Goal: Task Accomplishment & Management: Use online tool/utility

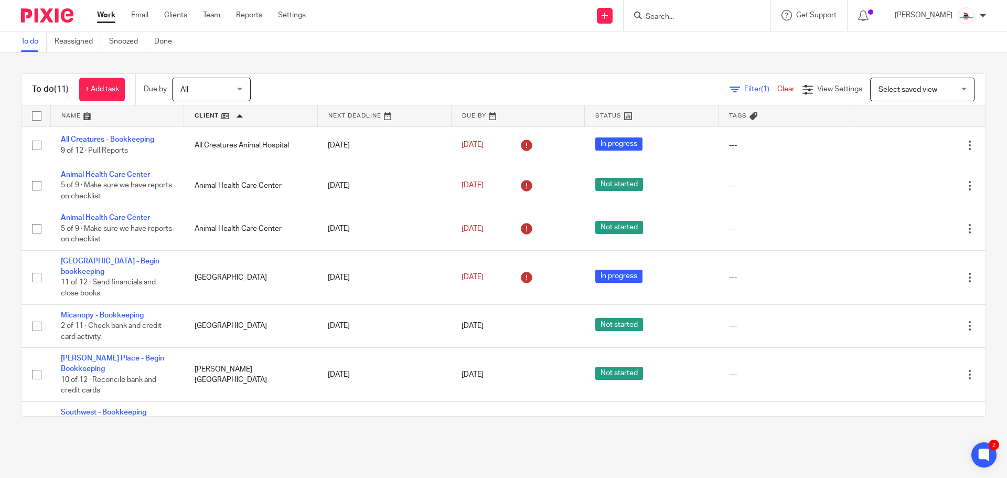
scroll to position [202, 0]
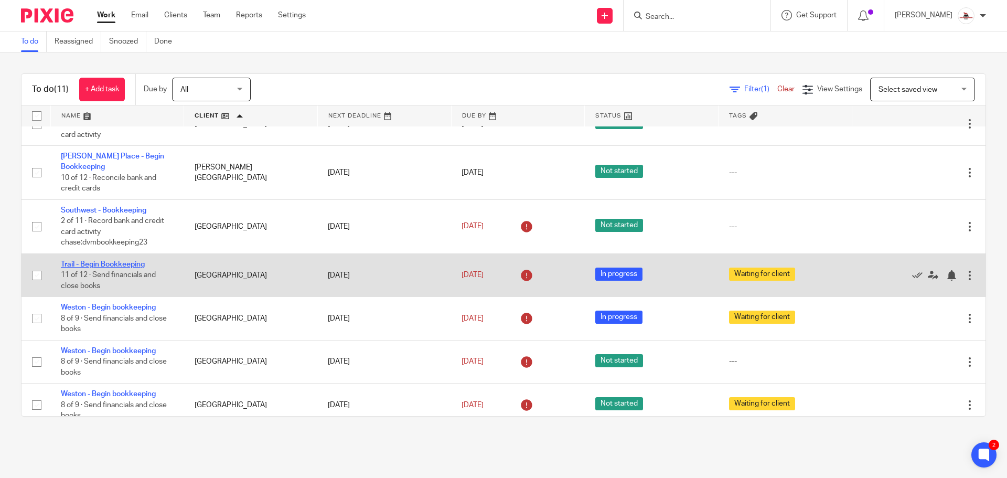
click at [113, 261] on link "Trail - Begin Bookkeeping" at bounding box center [103, 264] width 84 height 7
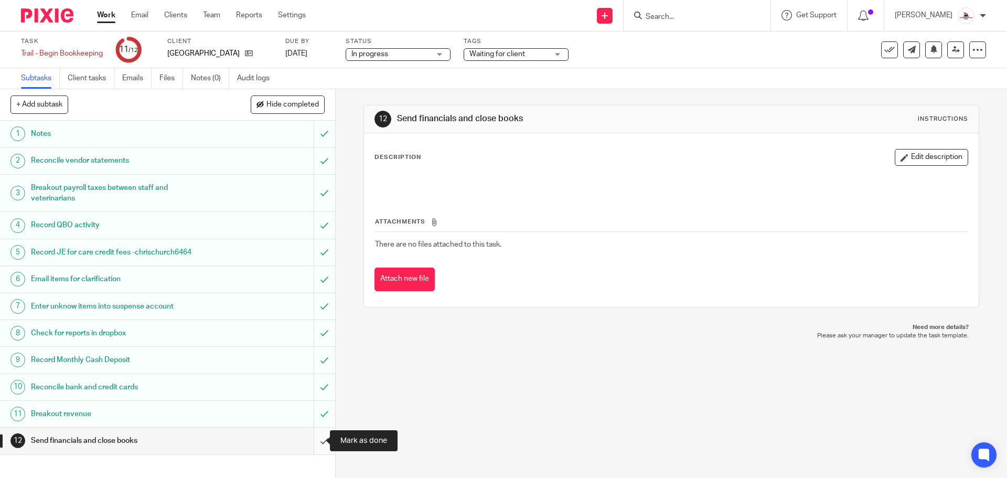
click at [318, 442] on input "submit" at bounding box center [167, 441] width 335 height 26
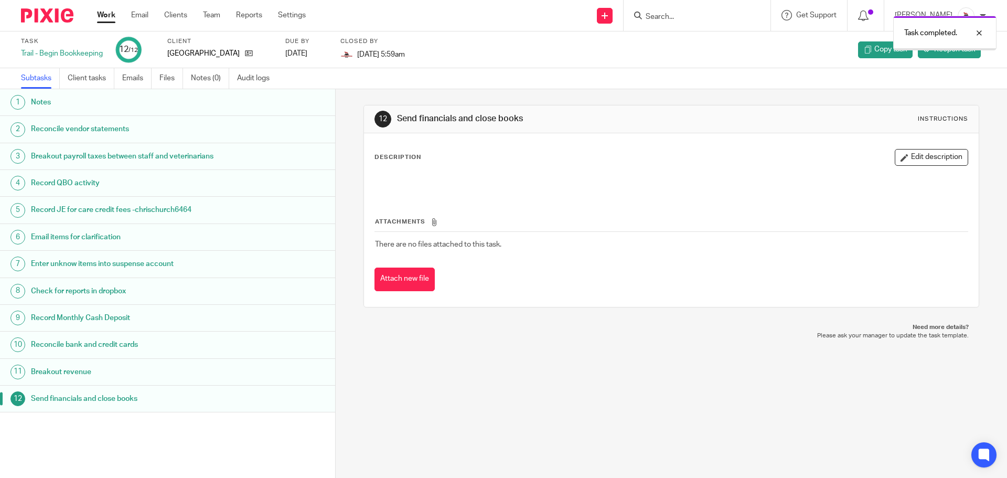
click at [103, 16] on link "Work" at bounding box center [106, 15] width 18 height 10
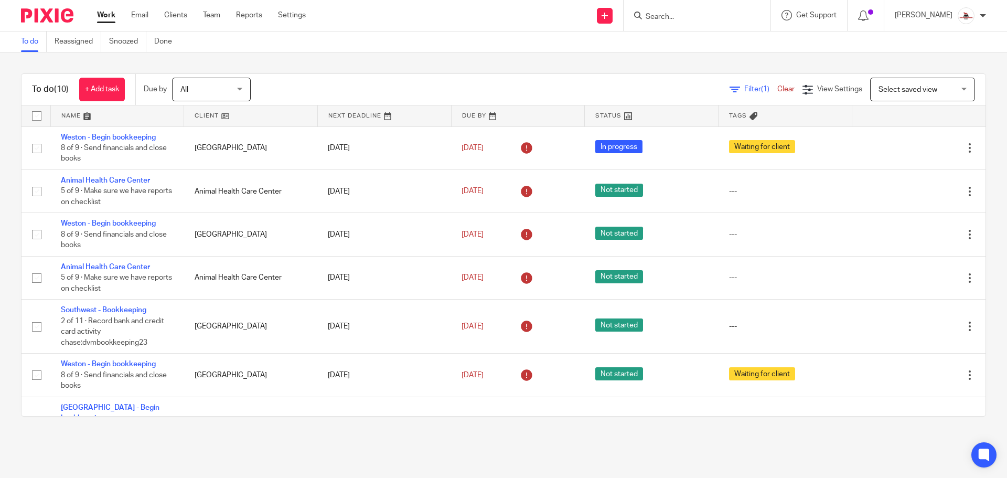
click at [200, 116] on link at bounding box center [250, 115] width 133 height 21
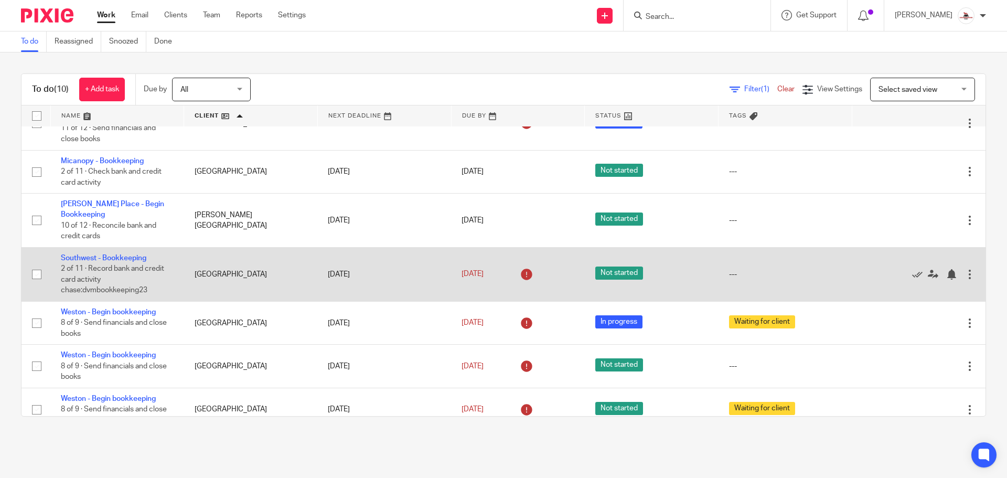
scroll to position [158, 0]
